Goal: Task Accomplishment & Management: Complete application form

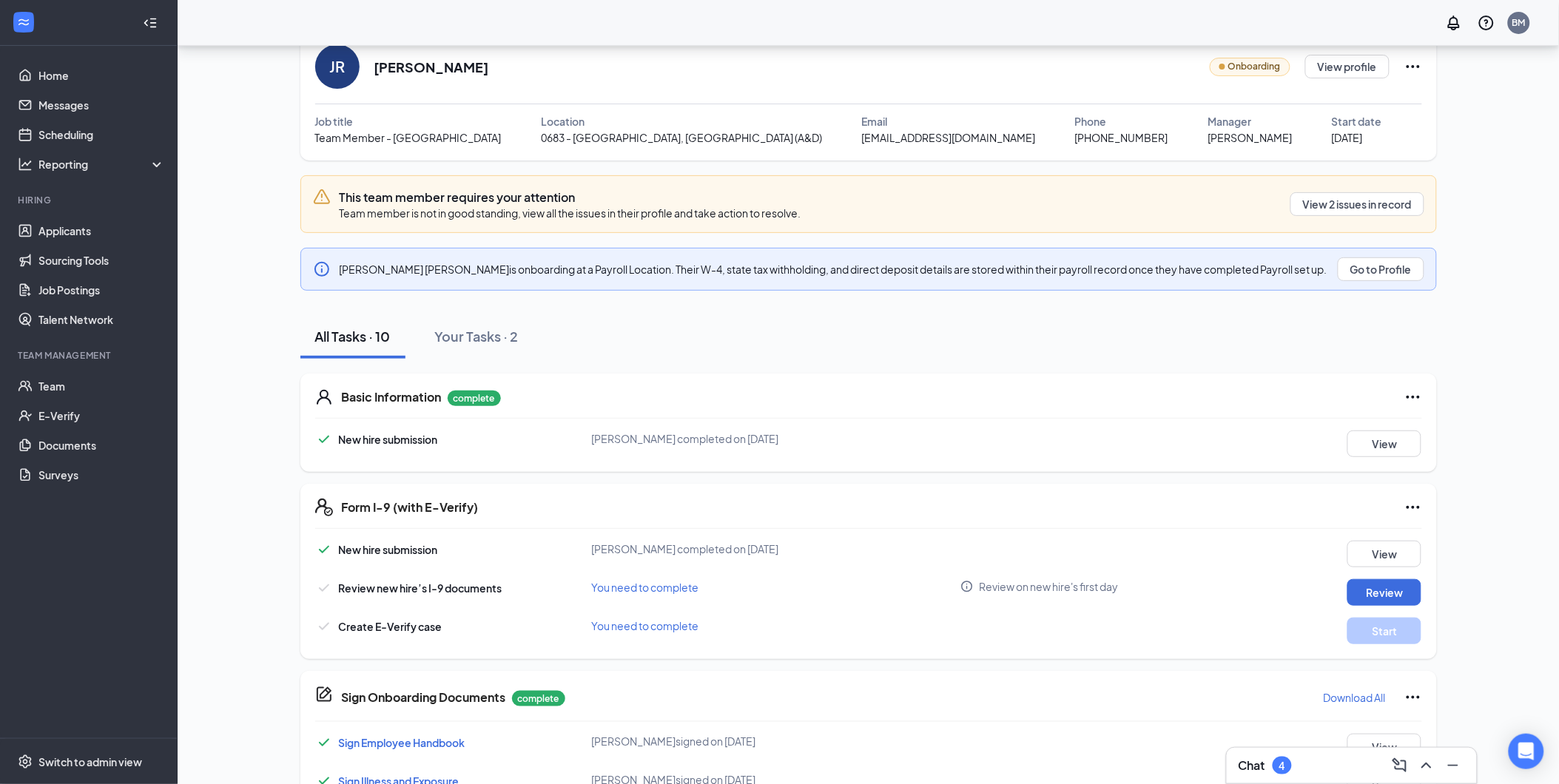
scroll to position [19, 0]
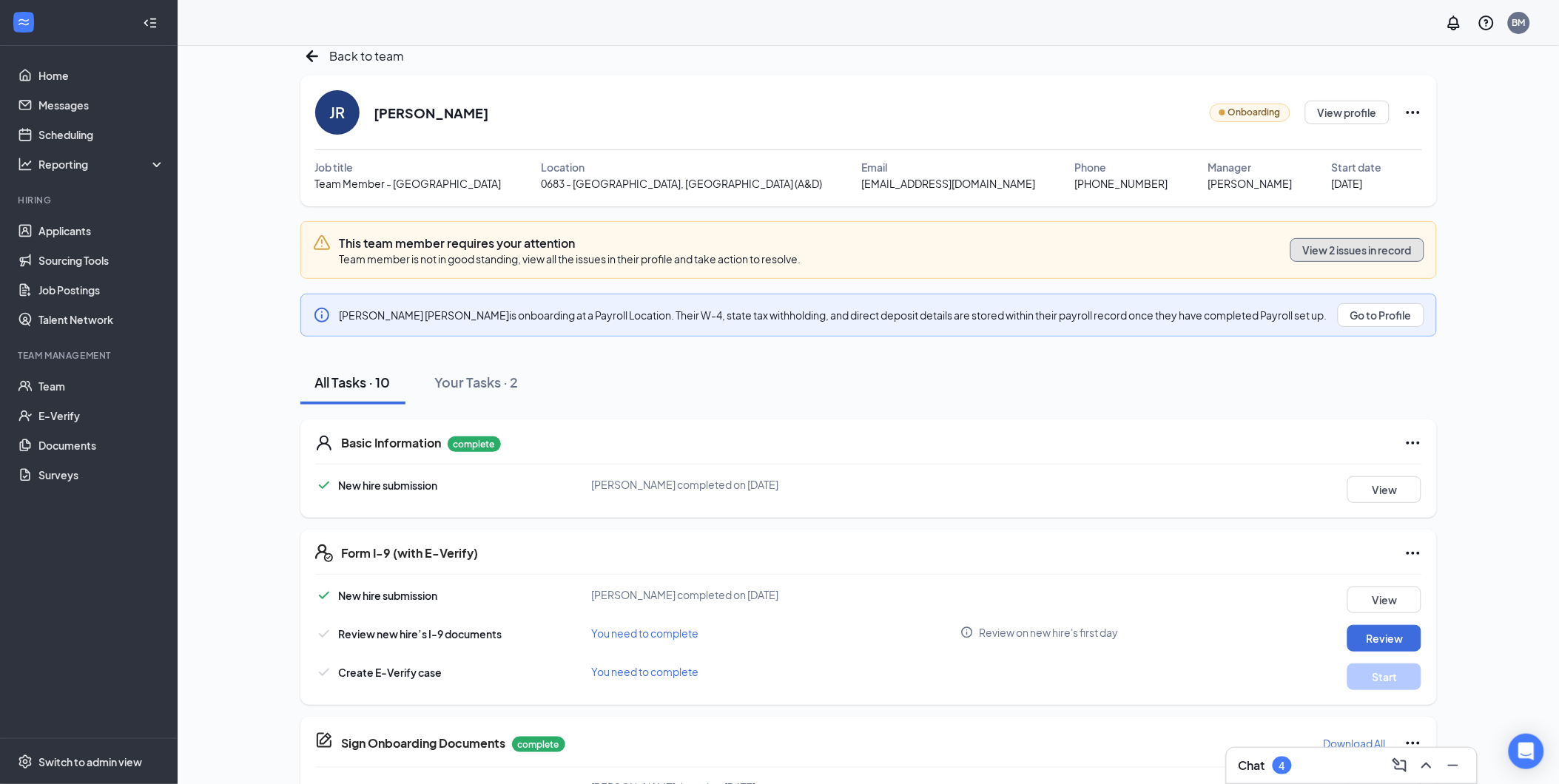
click at [1393, 254] on button "View 2 issues in record" at bounding box center [1357, 249] width 134 height 23
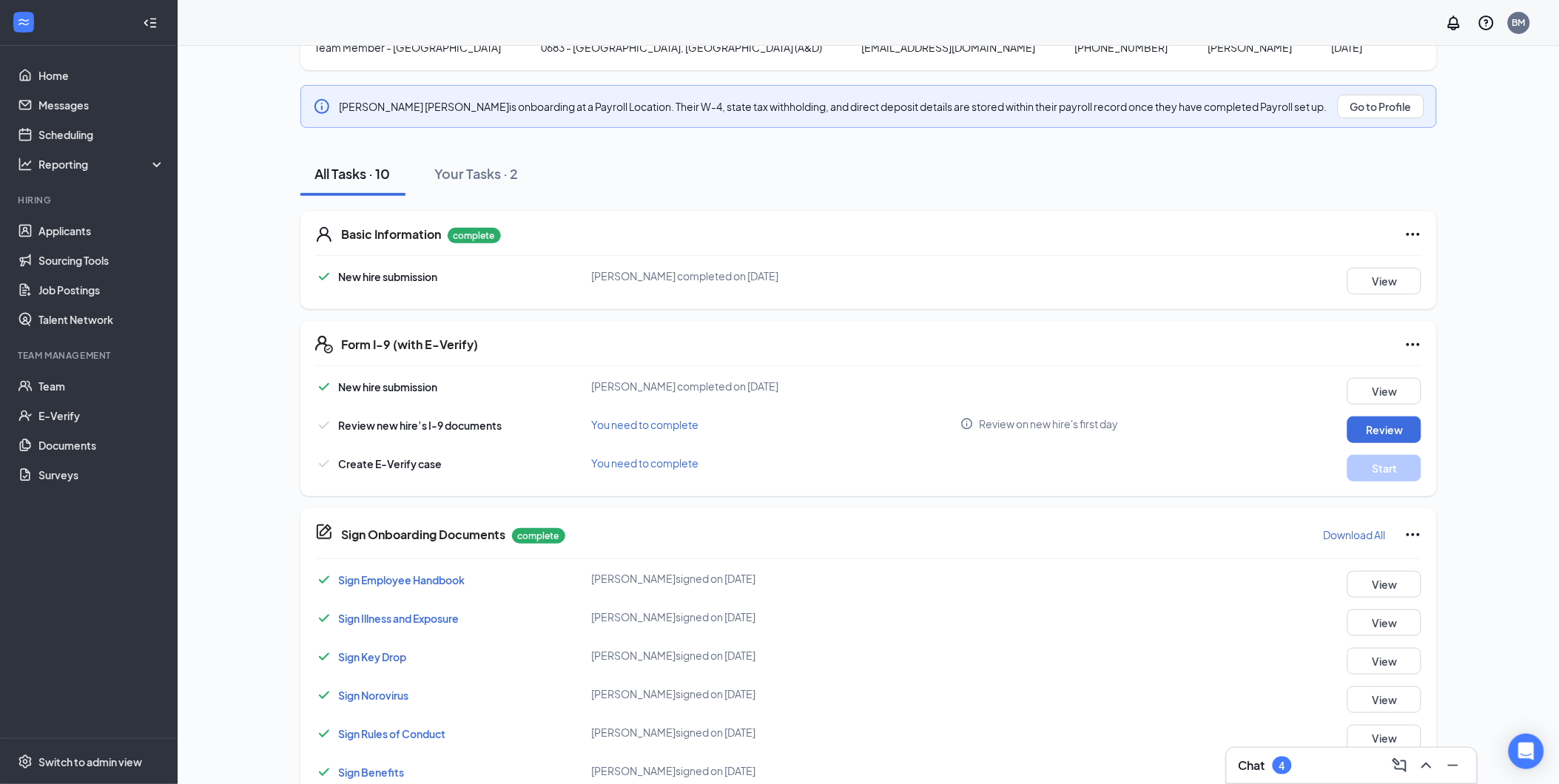
scroll to position [164, 0]
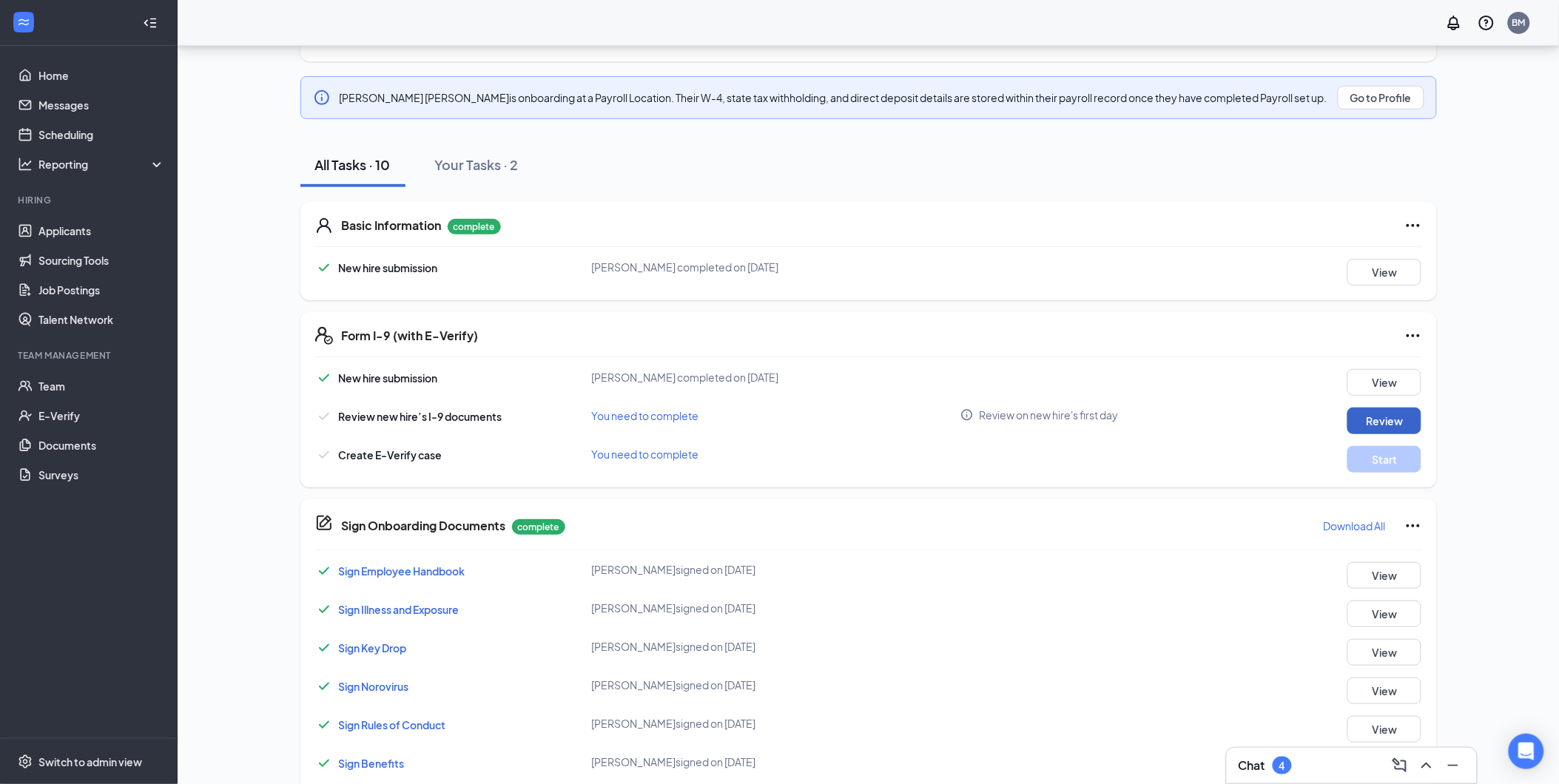
click at [1381, 432] on button "Review" at bounding box center [1384, 421] width 74 height 27
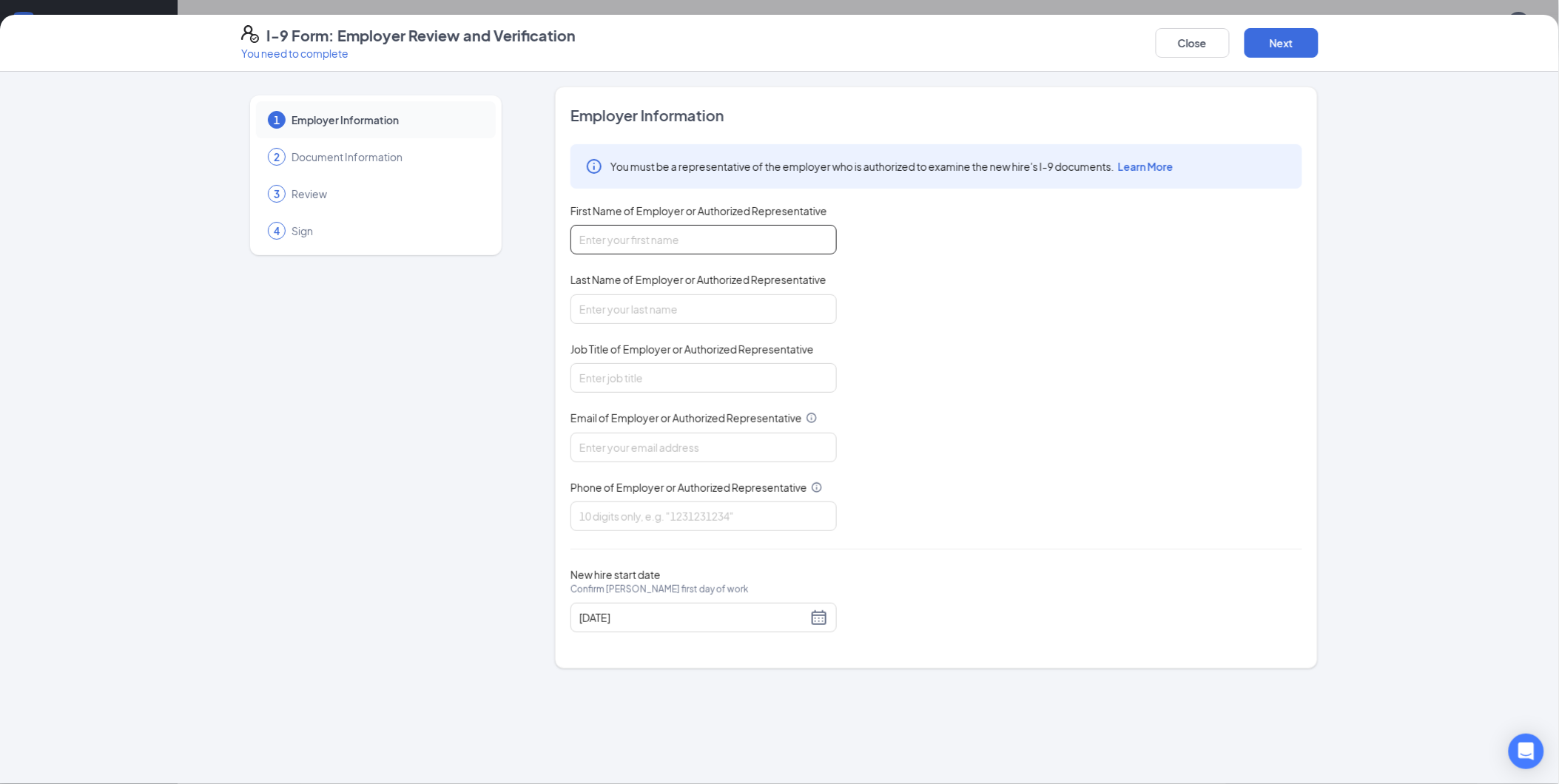
click at [743, 245] on input "First Name of Employer or Authorized Representative" at bounding box center [703, 240] width 266 height 30
type input "[PERSON_NAME]"
type input "General Manager"
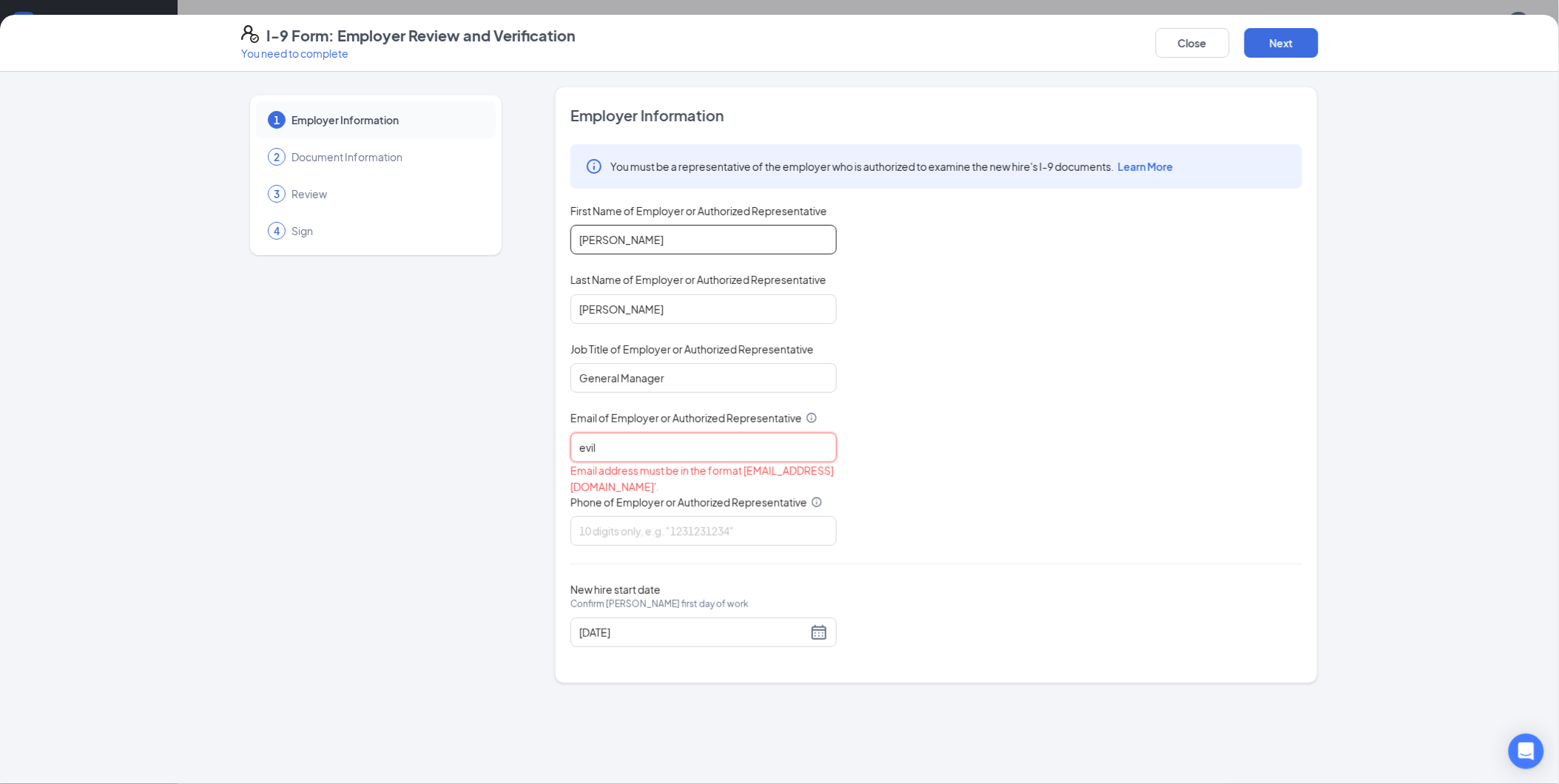
type input "[EMAIL_ADDRESS][DOMAIN_NAME]"
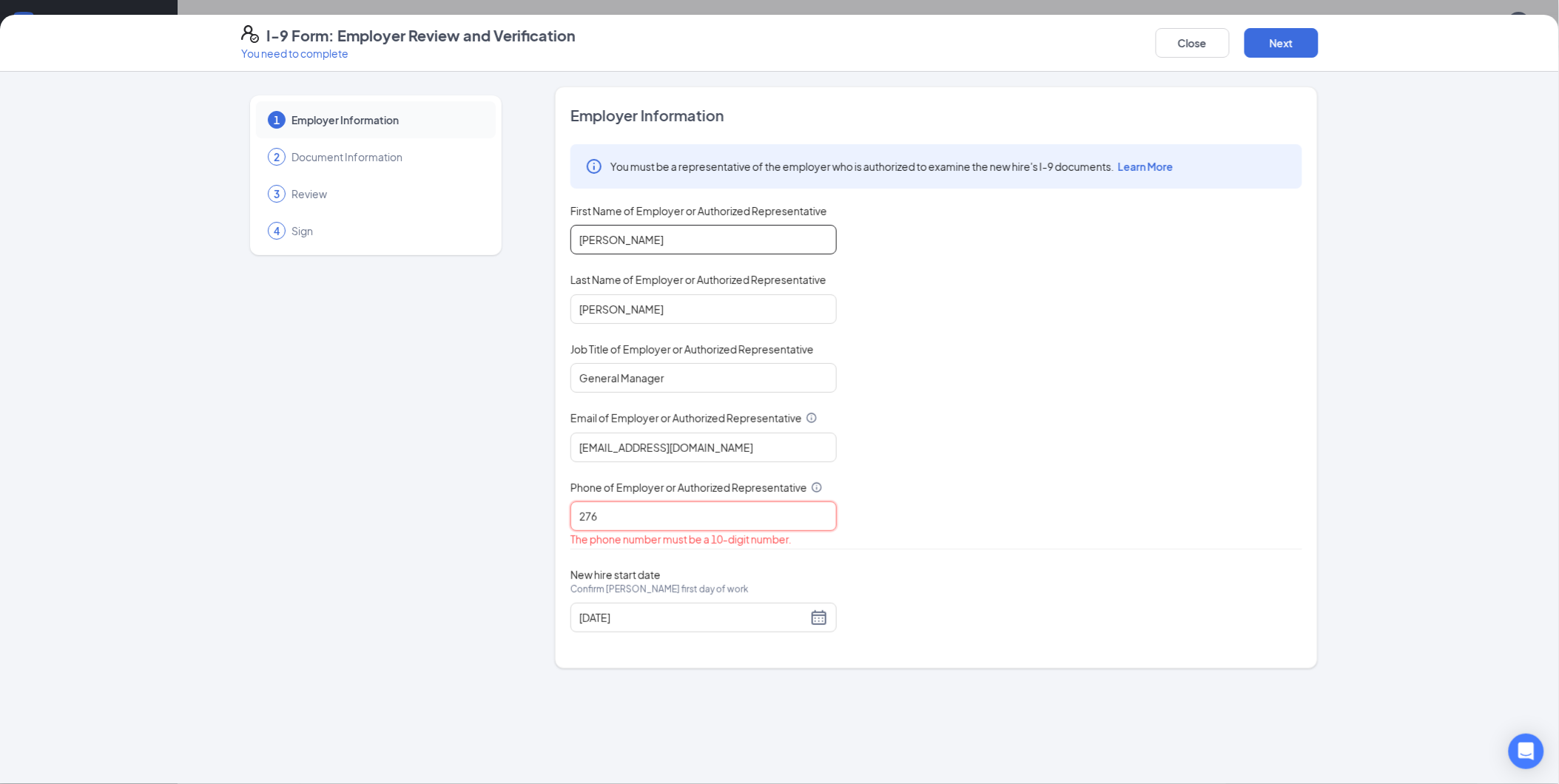
type input "2767901931"
click at [1288, 37] on button "Next" at bounding box center [1281, 43] width 74 height 30
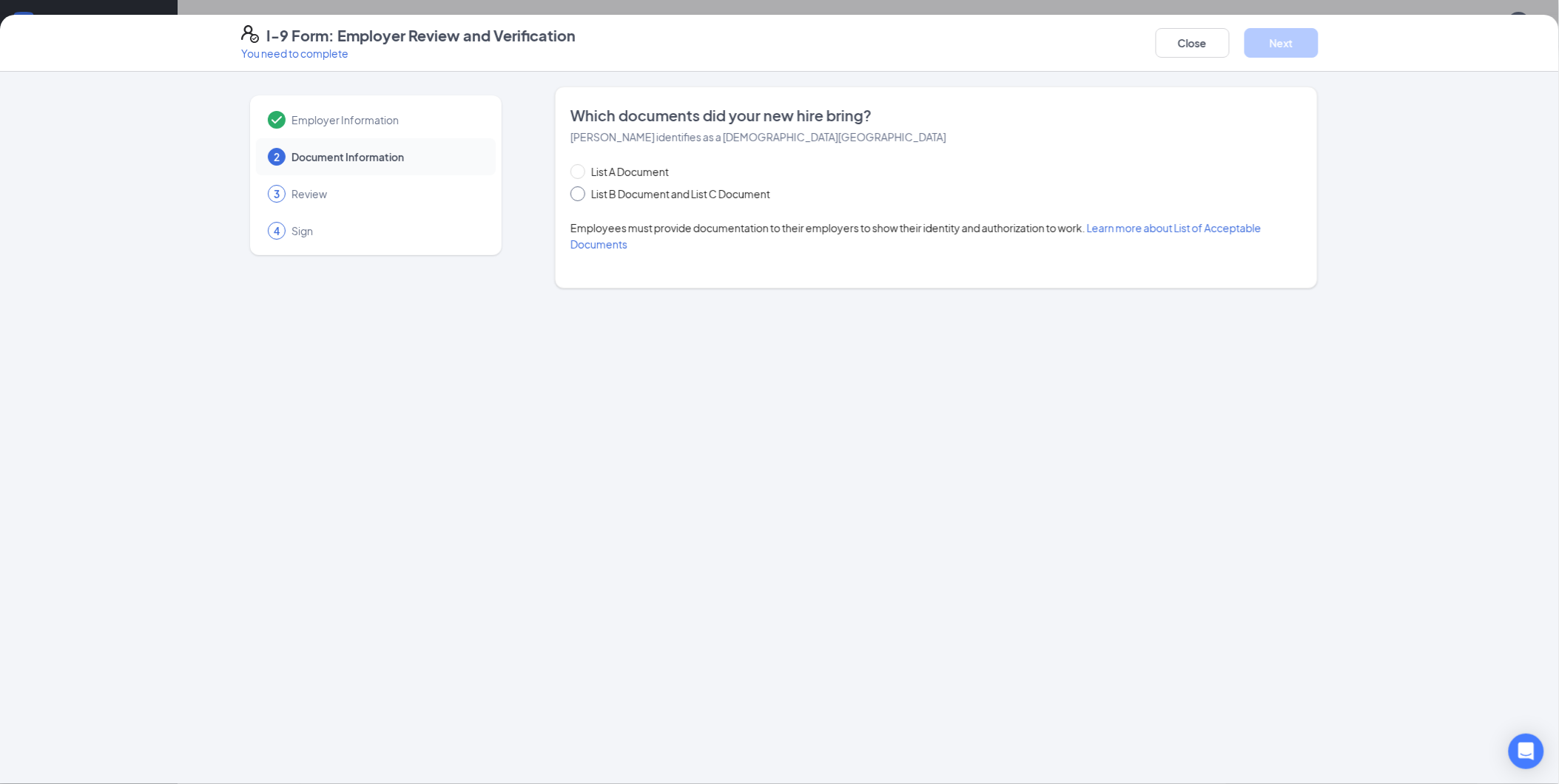
click at [574, 186] on input "List B Document and List C Document" at bounding box center [576, 191] width 10 height 10
radio input "true"
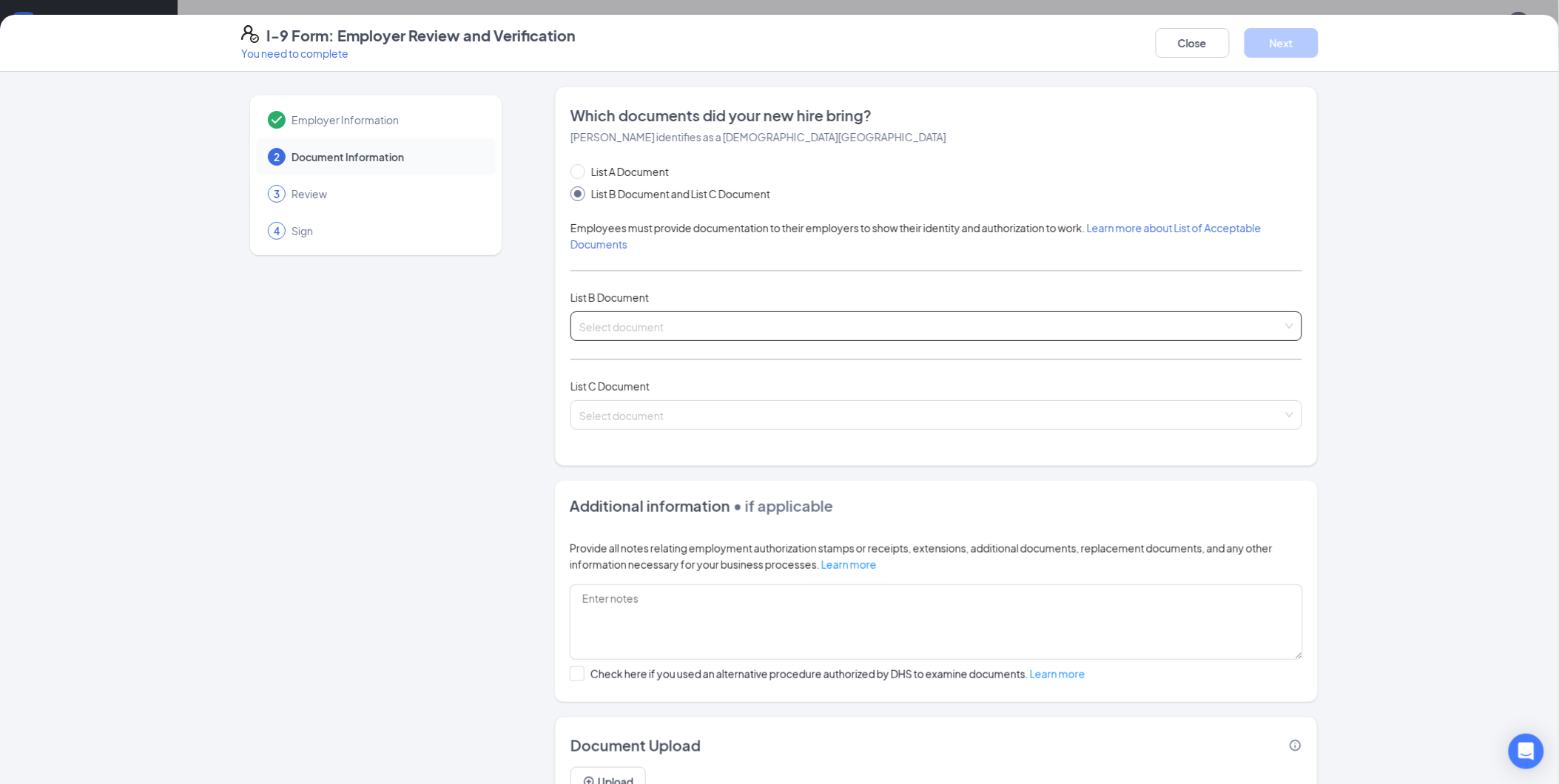
click at [643, 329] on input "search" at bounding box center [930, 323] width 703 height 23
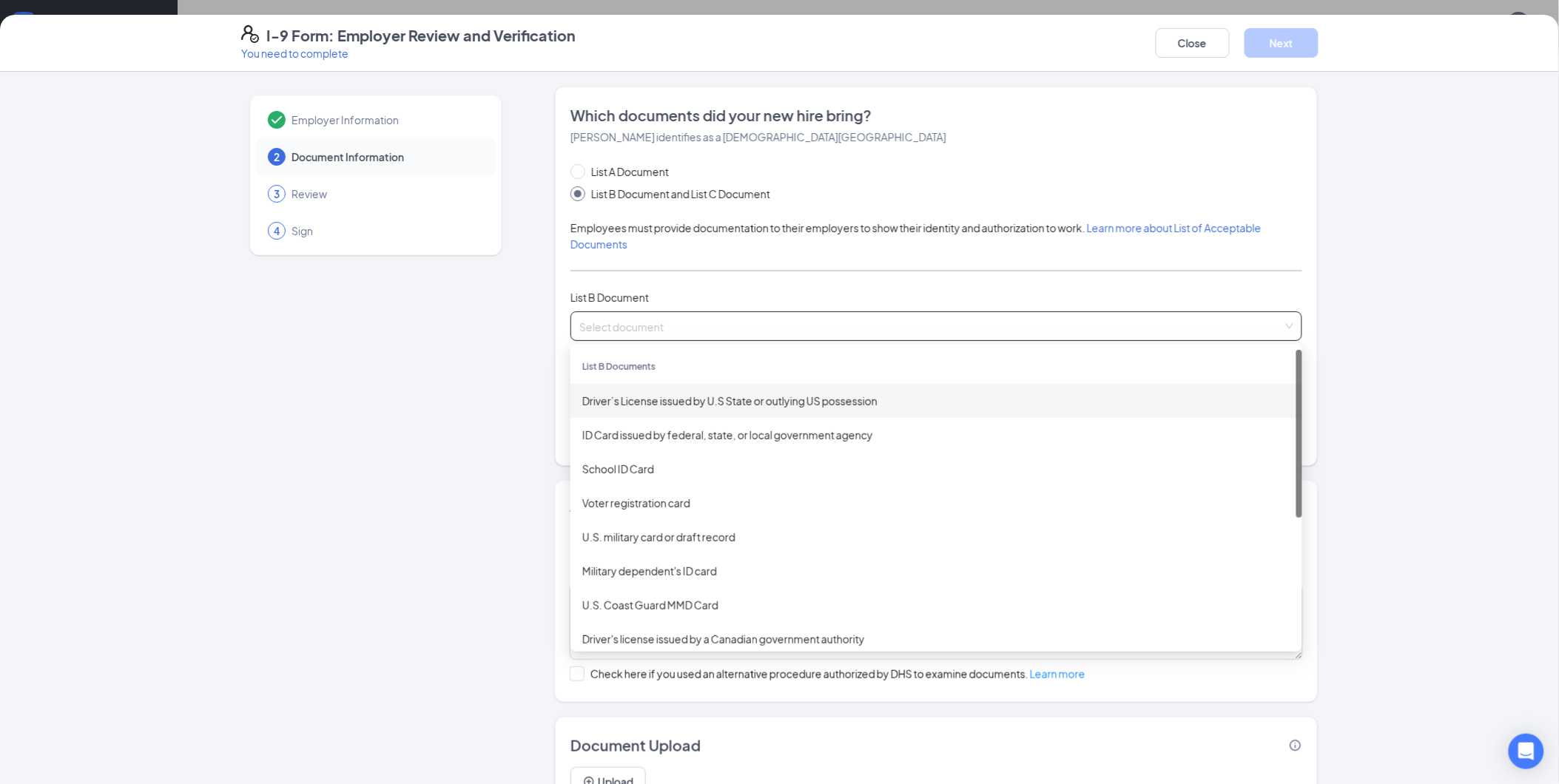
click at [710, 405] on div "Driver’s License issued by U.S State or outlying US possession" at bounding box center [936, 401] width 708 height 17
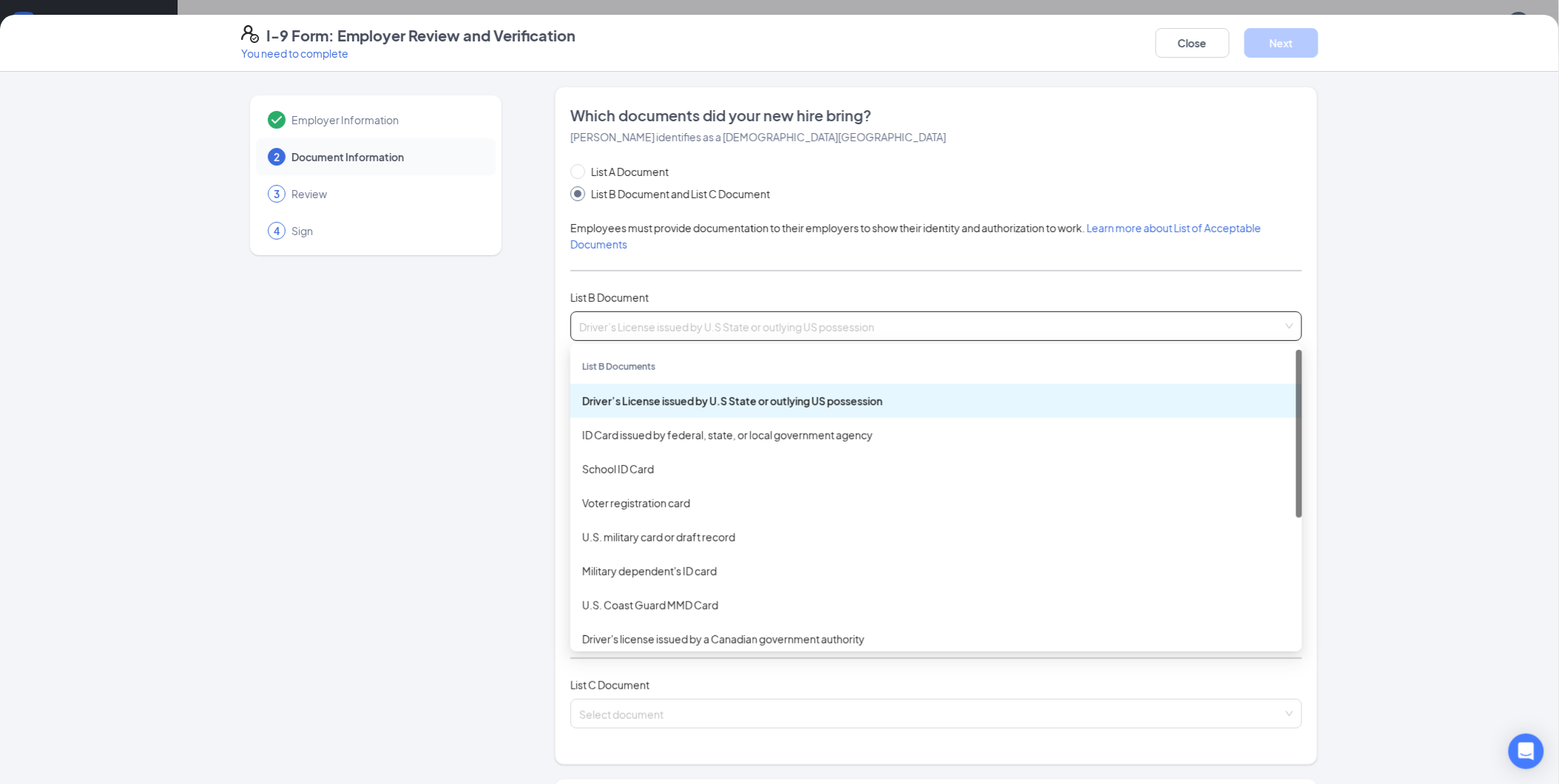
click at [710, 405] on div "Driver’s License issued by U.S State or outlying US possession" at bounding box center [936, 401] width 708 height 17
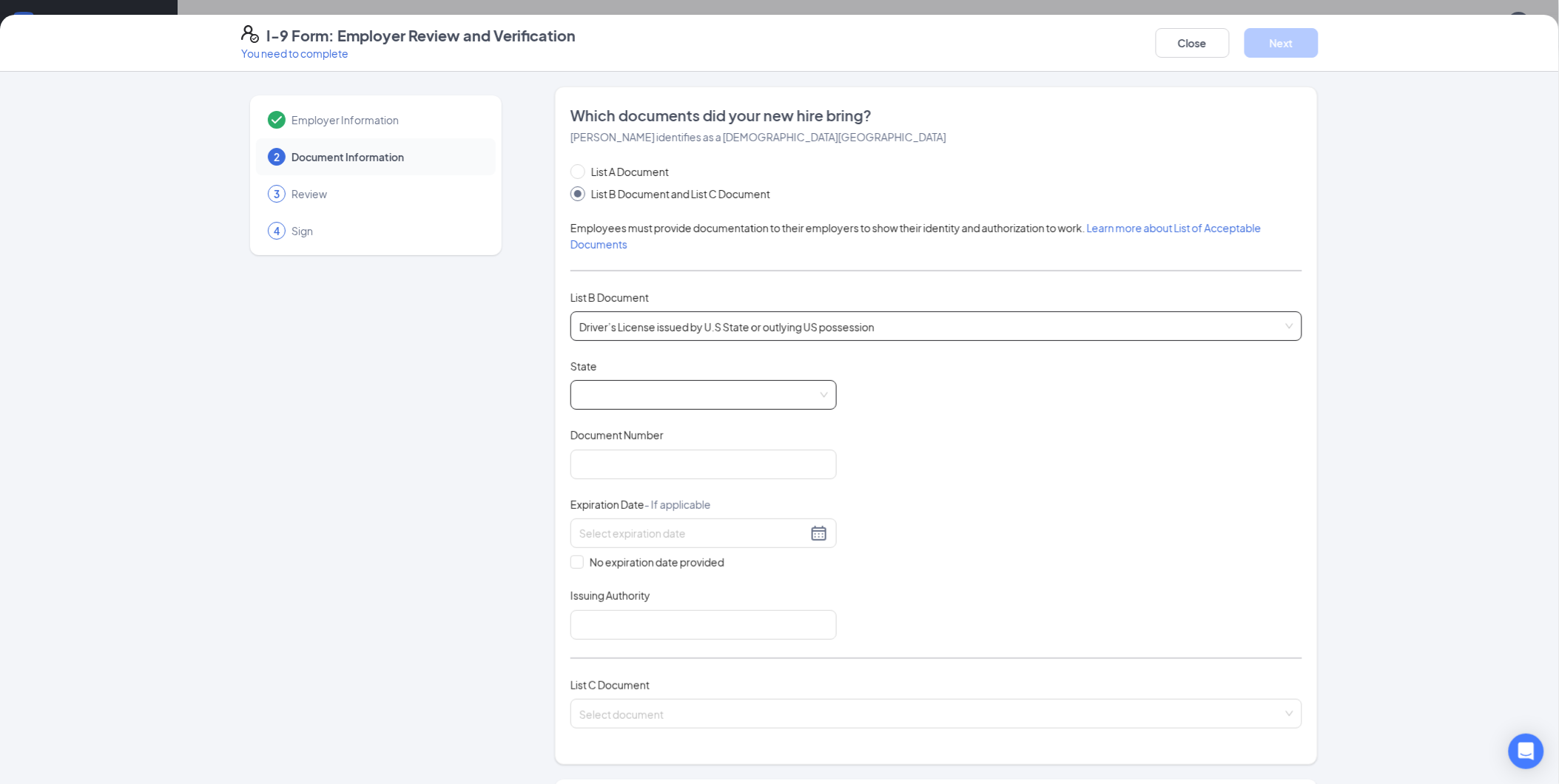
click at [682, 393] on span at bounding box center [703, 395] width 249 height 28
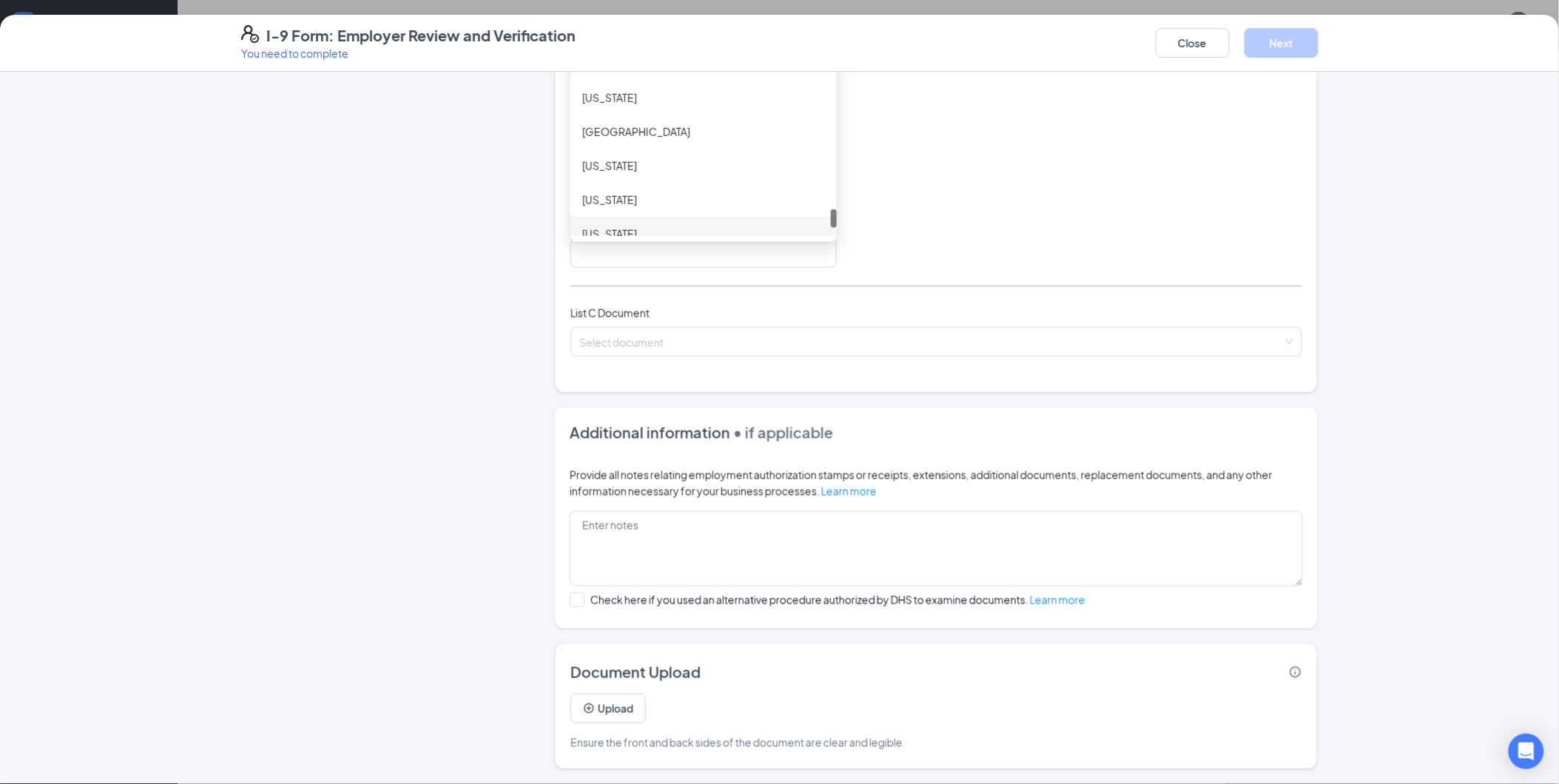
scroll to position [1551, 0]
click at [648, 175] on div "[US_STATE]" at bounding box center [703, 179] width 243 height 17
click at [673, 261] on input "Issuing Authority" at bounding box center [703, 253] width 266 height 30
click at [661, 165] on input at bounding box center [693, 161] width 228 height 17
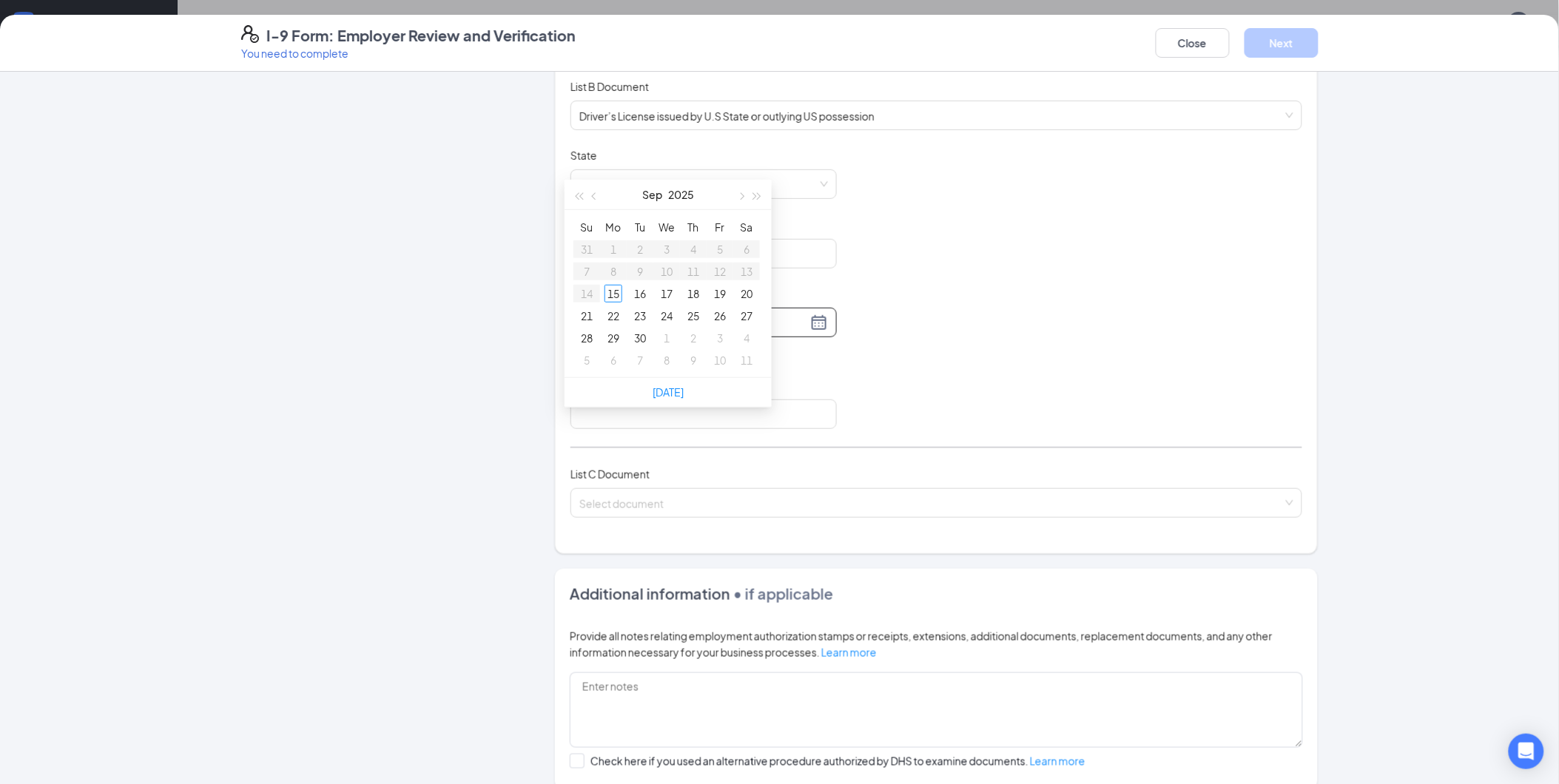
scroll to position [208, 0]
type input "[DATE]"
click at [966, 215] on div "Document Title Driver’s License issued by U.S State or outlying US possession S…" at bounding box center [936, 291] width 732 height 281
click at [648, 243] on input "Document Number" at bounding box center [703, 256] width 266 height 30
type input "t63390965"
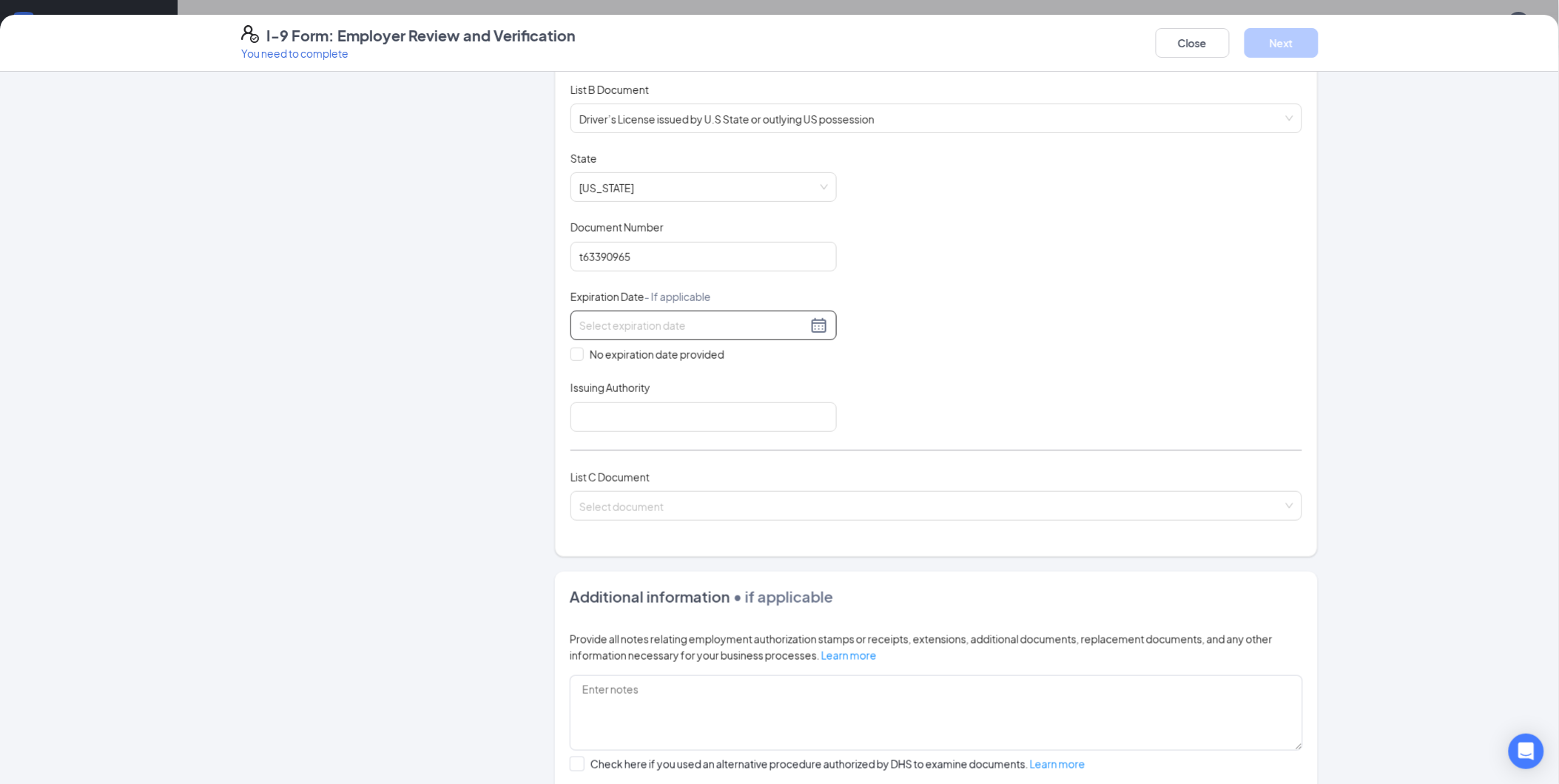
click at [590, 335] on div at bounding box center [703, 325] width 266 height 30
click at [588, 322] on input "0806/2029" at bounding box center [693, 325] width 228 height 17
click at [617, 434] on div "6" at bounding box center [613, 435] width 17 height 17
type input "[DATE]"
click at [629, 411] on input "Issuing Authority" at bounding box center [703, 417] width 266 height 30
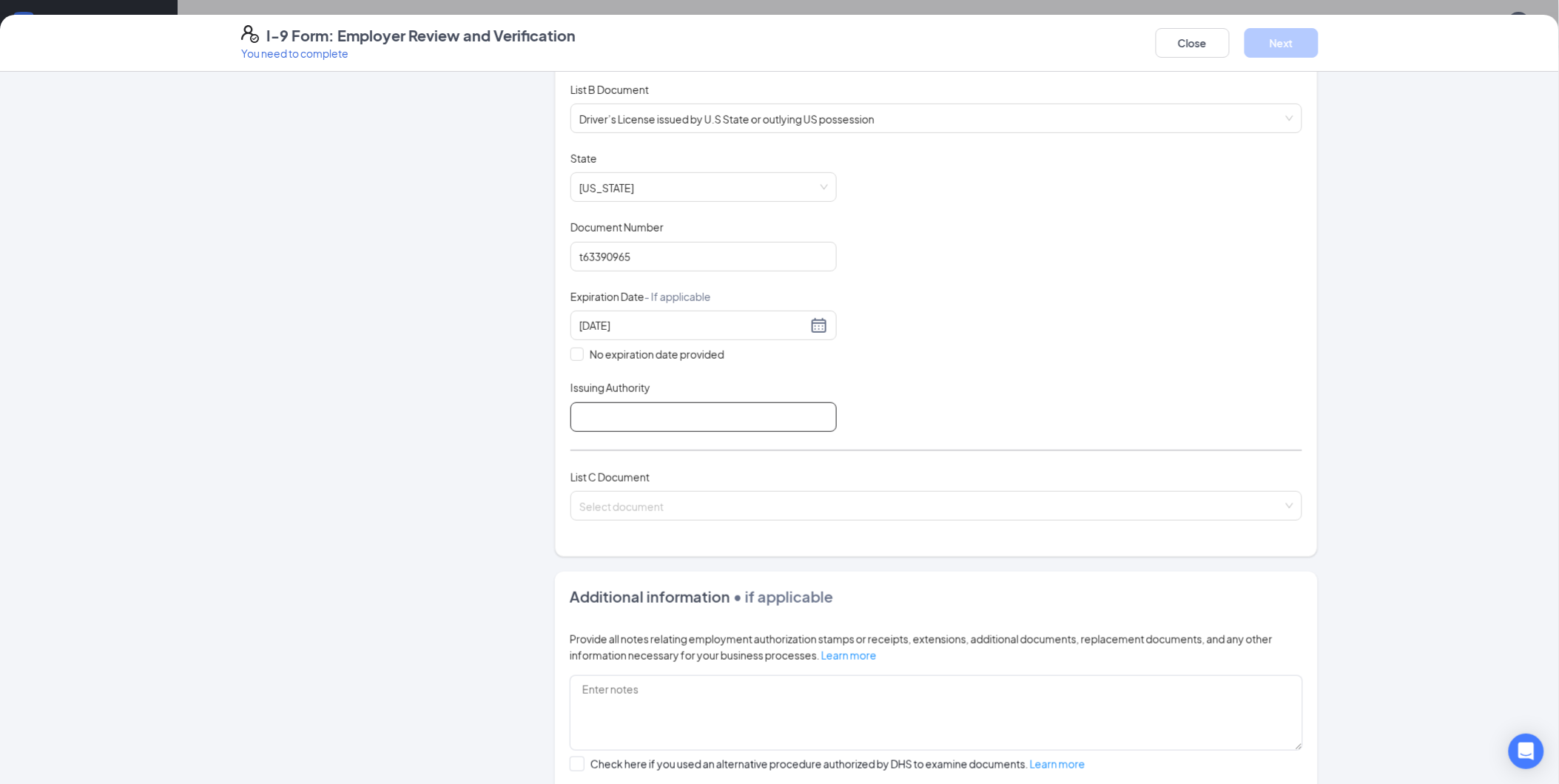
type input "VA"
click at [671, 512] on input "search" at bounding box center [930, 503] width 703 height 23
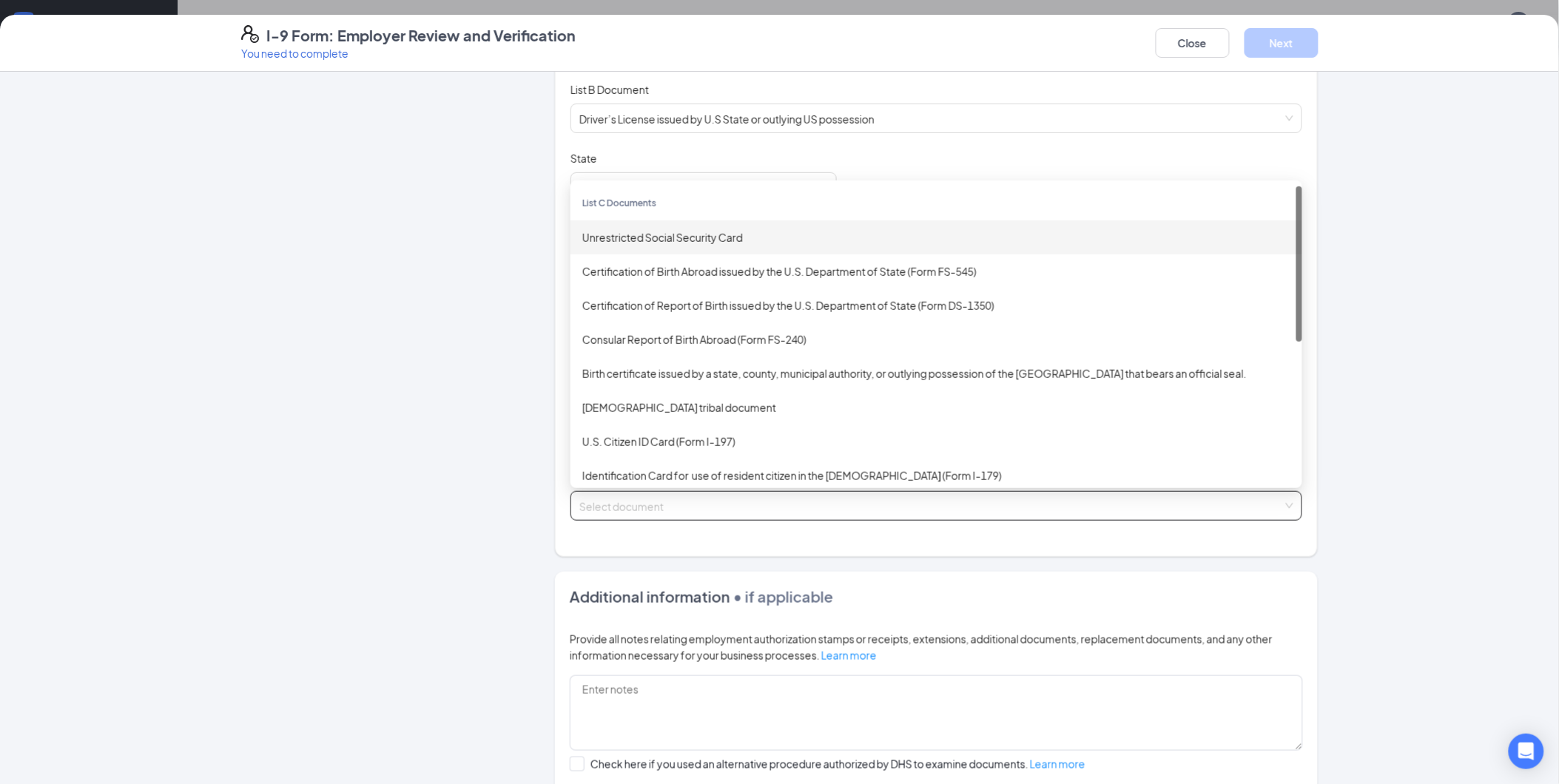
click at [650, 243] on div "Unrestricted Social Security Card" at bounding box center [936, 237] width 708 height 17
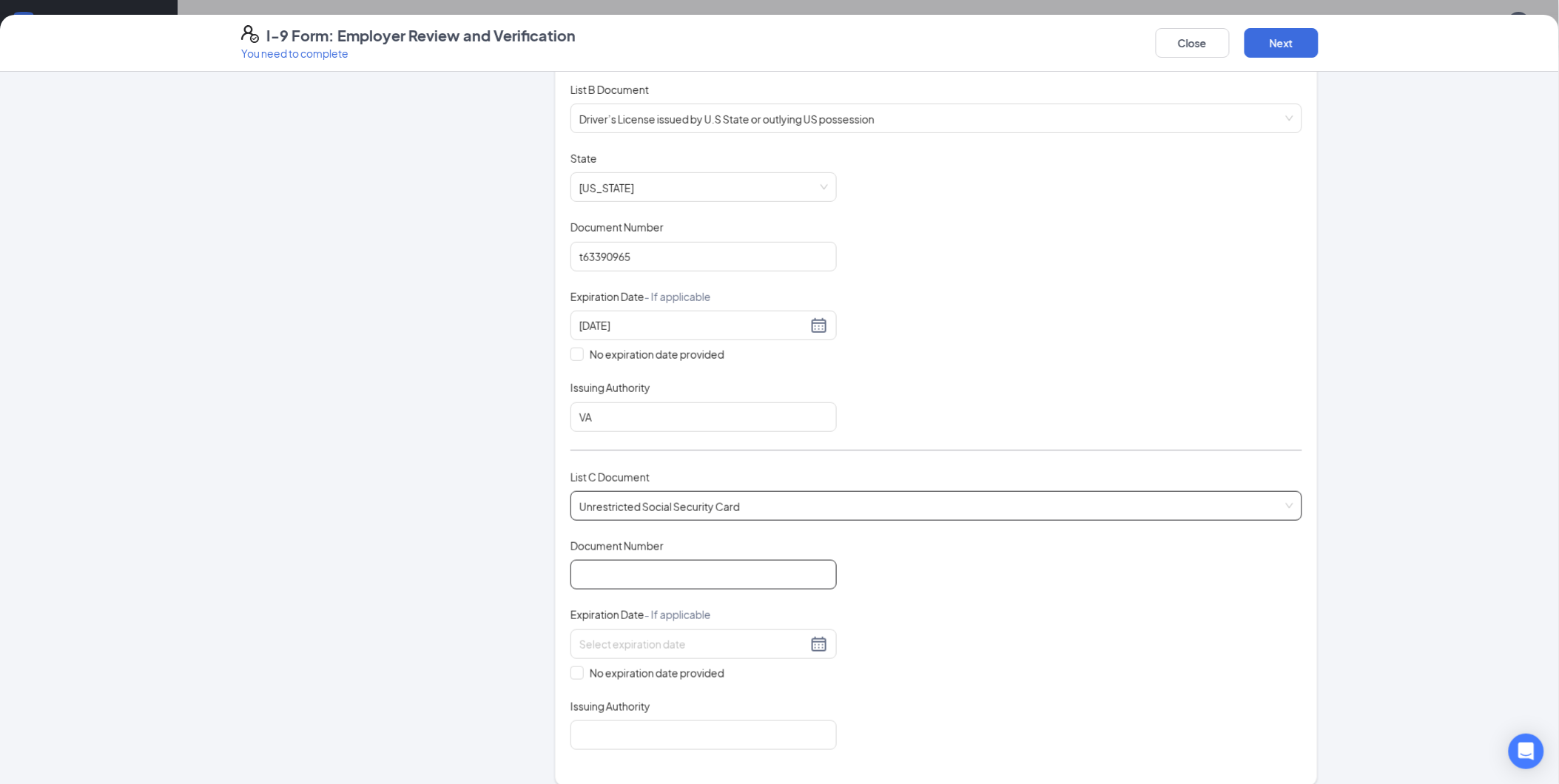
click at [618, 574] on input "Document Number" at bounding box center [703, 575] width 266 height 30
type input "695050372"
click at [571, 678] on span at bounding box center [576, 673] width 13 height 13
click at [571, 677] on input "No expiration date provided" at bounding box center [576, 672] width 10 height 10
checkbox input "true"
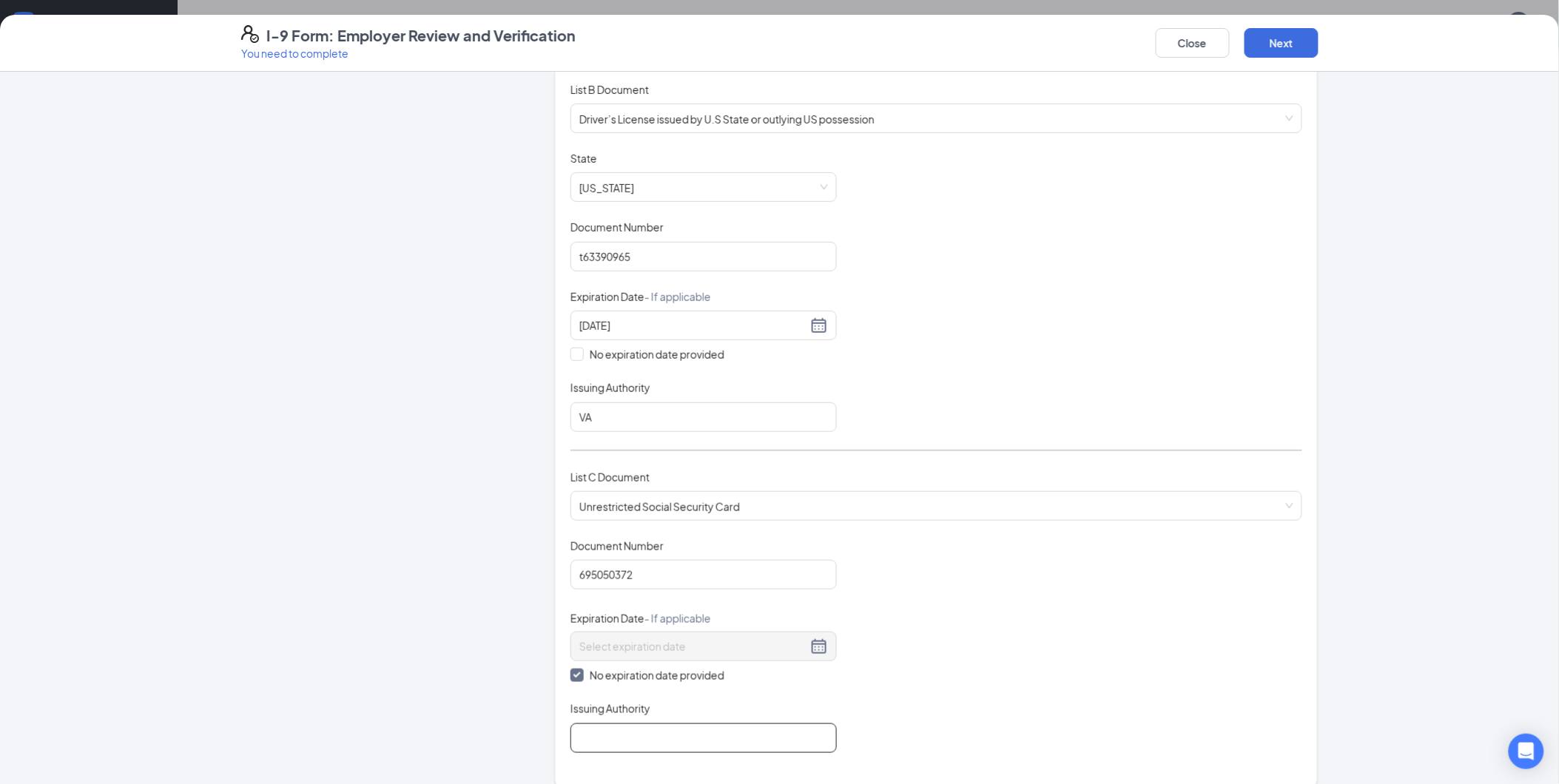
click at [614, 733] on input "Issuing Authority" at bounding box center [703, 738] width 266 height 30
type input "Social Security Administration"
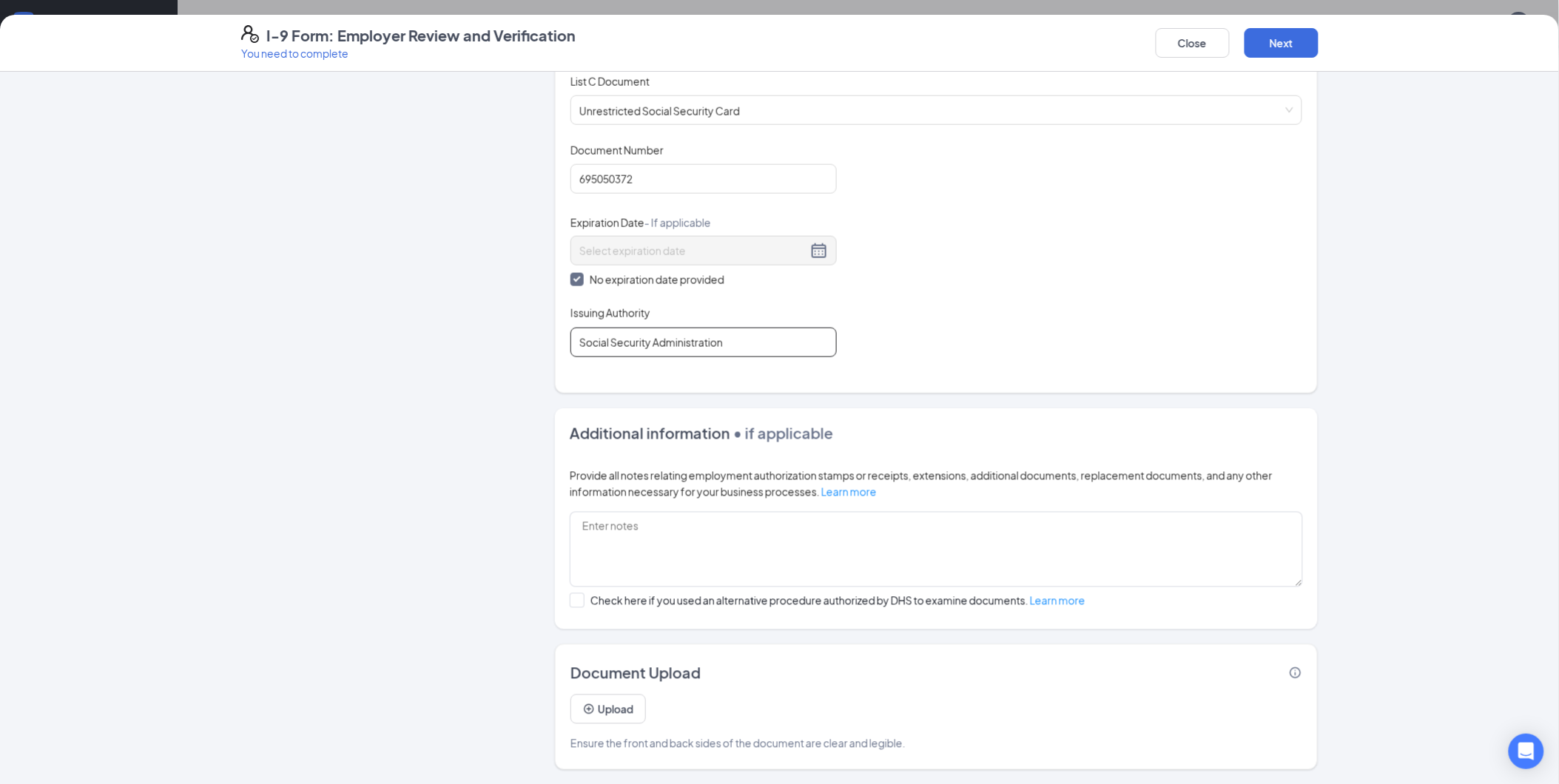
scroll to position [193, 0]
click at [1283, 43] on button "Next" at bounding box center [1281, 43] width 74 height 30
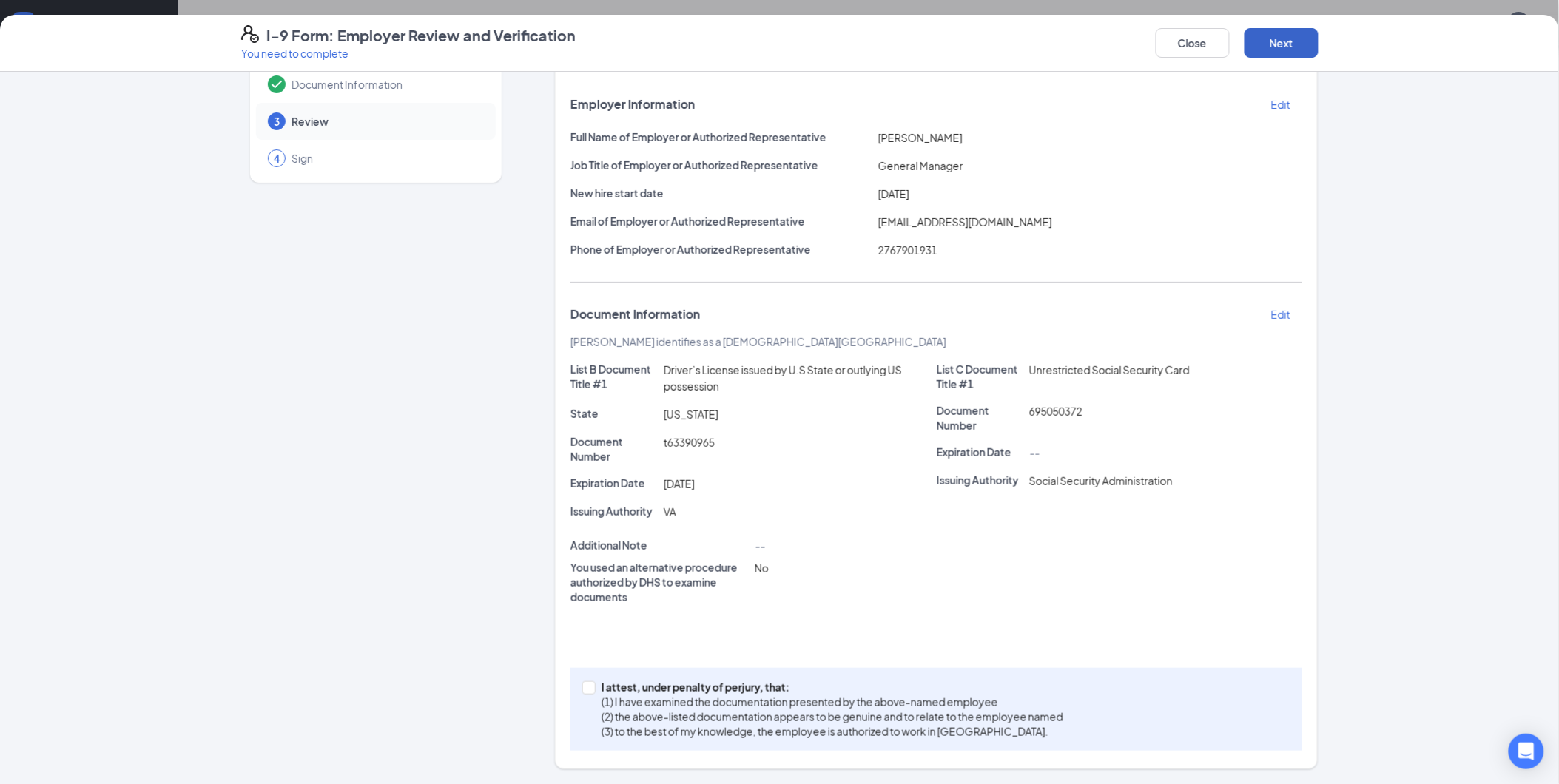
scroll to position [72, 0]
click at [584, 681] on label "I attest, under penalty of [PERSON_NAME], that: (1) I have examined the documen…" at bounding box center [826, 710] width 487 height 59
click at [584, 682] on input "I attest, under penalty of [PERSON_NAME], that: (1) I have examined the documen…" at bounding box center [588, 688] width 10 height 10
checkbox input "true"
click at [1269, 43] on button "Next" at bounding box center [1281, 43] width 74 height 30
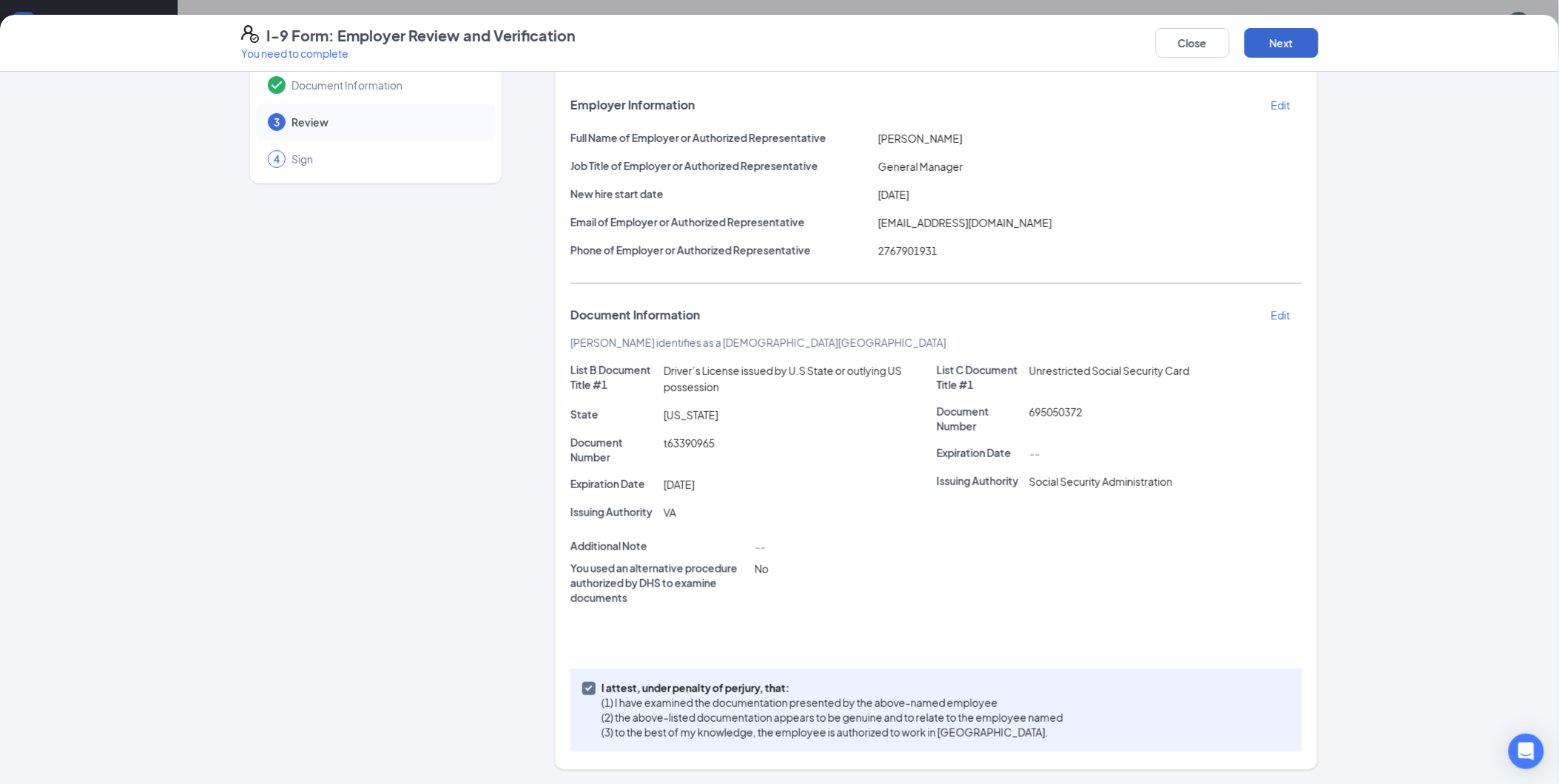
scroll to position [0, 0]
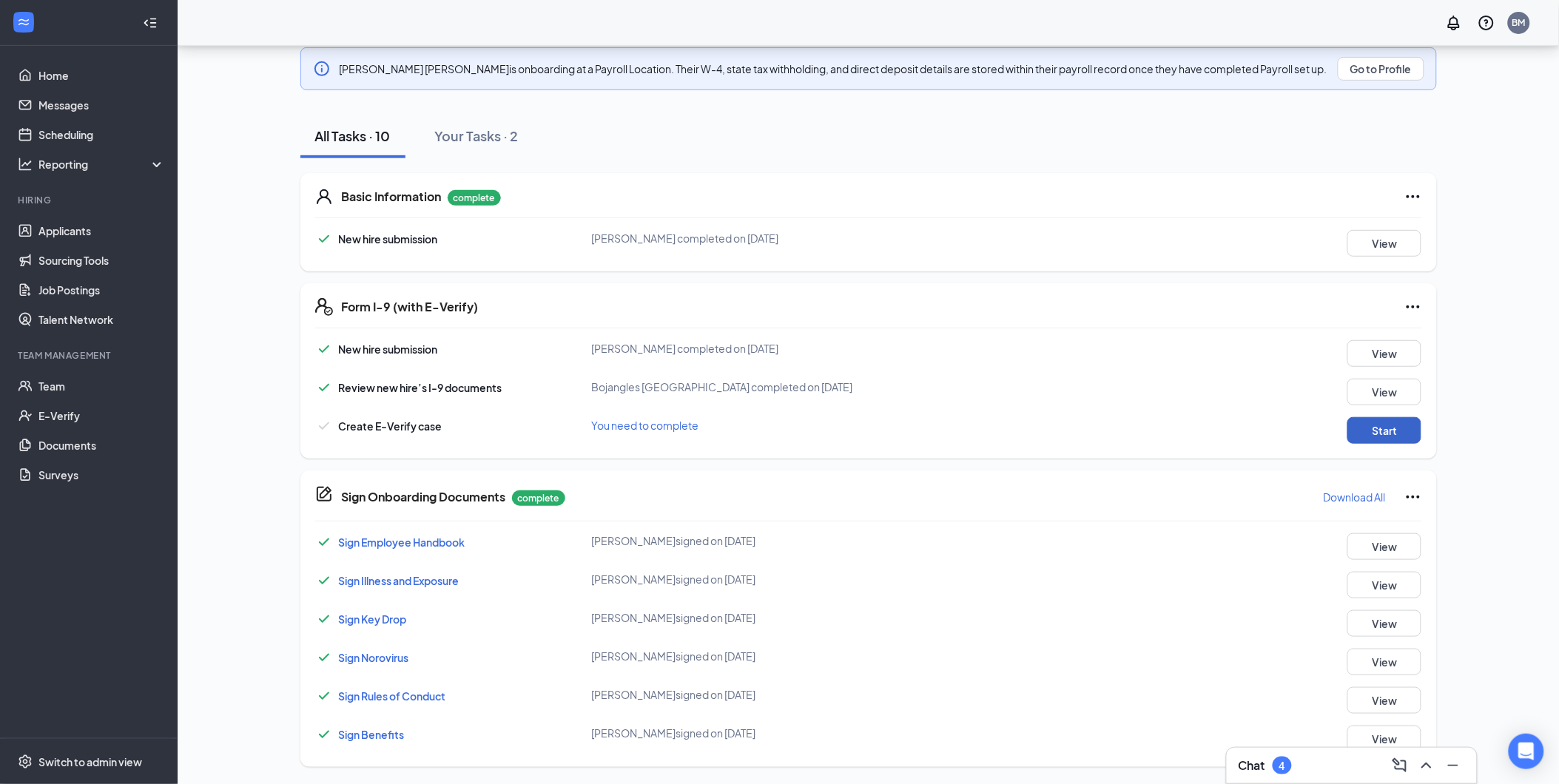
click at [1389, 425] on button "Start" at bounding box center [1384, 430] width 74 height 27
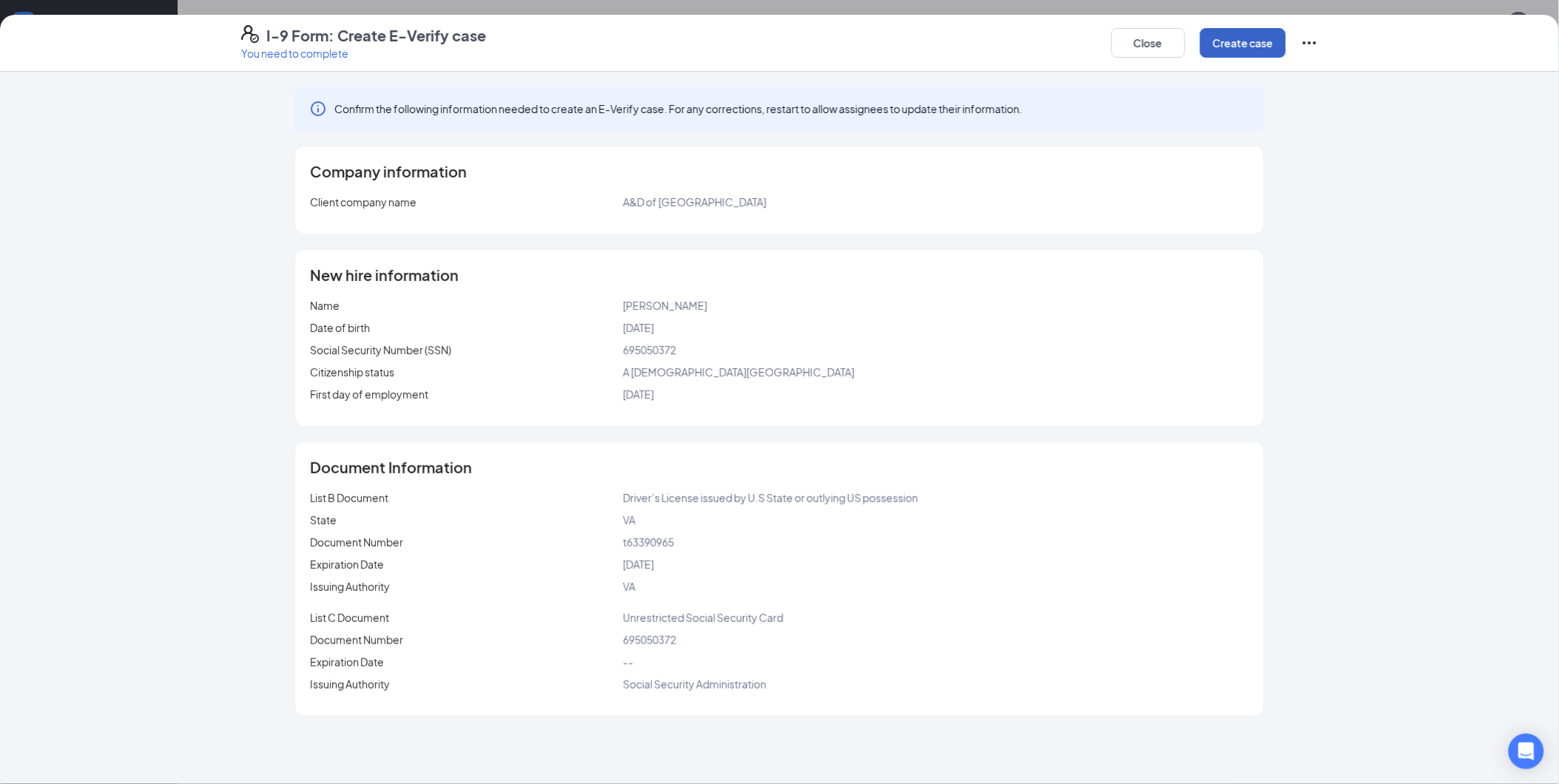
click at [1238, 48] on button "Create case" at bounding box center [1243, 43] width 86 height 30
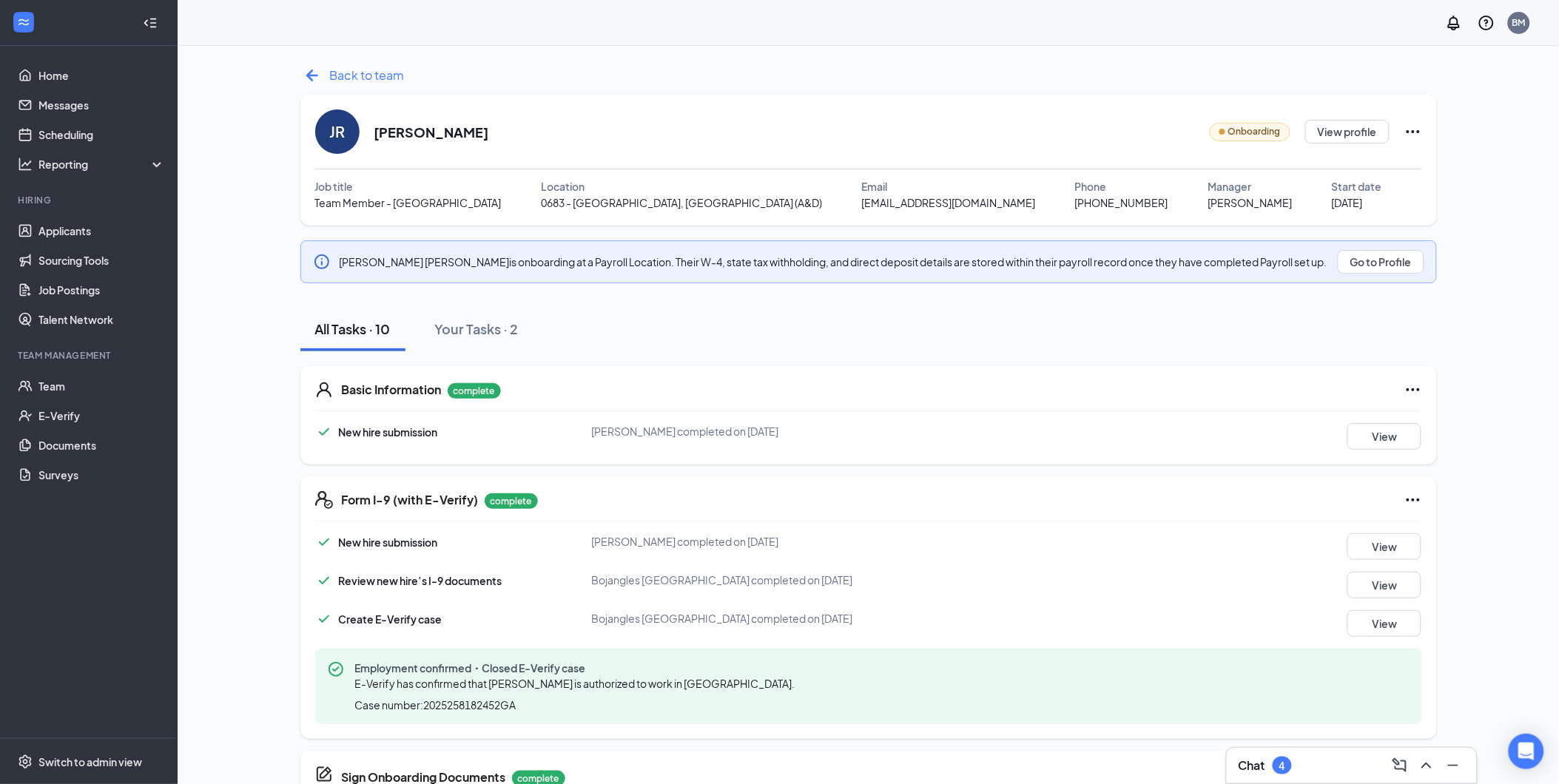
click at [309, 72] on icon "ArrowLeftNew" at bounding box center [311, 76] width 12 height 12
